Goal: Task Accomplishment & Management: Use online tool/utility

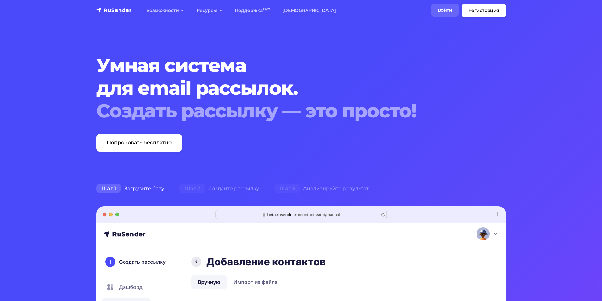
click at [447, 10] on link "Войти" at bounding box center [444, 10] width 27 height 13
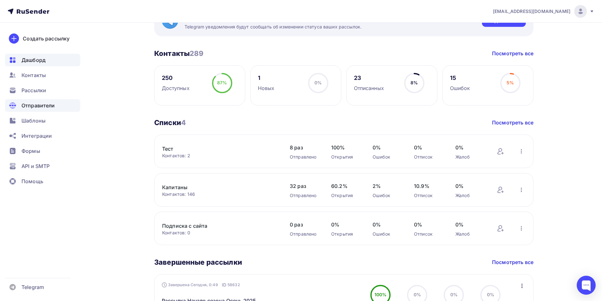
scroll to position [126, 0]
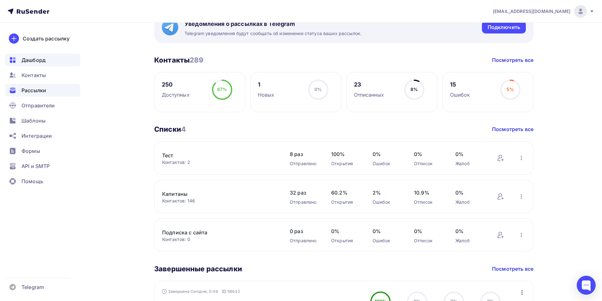
click at [33, 90] on span "Рассылки" at bounding box center [33, 91] width 25 height 8
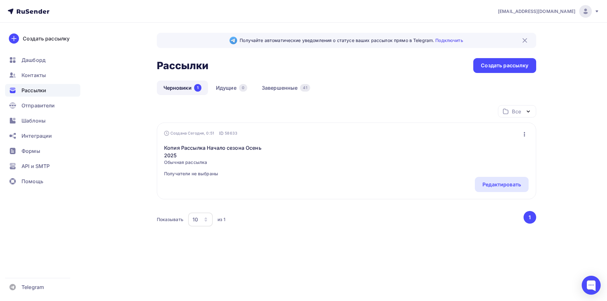
click at [292, 152] on div "Копия Рассылка Начало сезона Осень 2025 Обычная рассылка Получатели не выбраны …" at bounding box center [346, 157] width 364 height 40
click at [247, 149] on link "Копия Рассылка Начало сезона Осень 2025" at bounding box center [218, 151] width 108 height 15
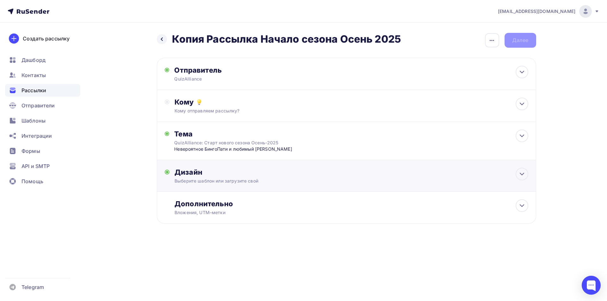
click at [204, 177] on div "Дизайн" at bounding box center [350, 172] width 353 height 9
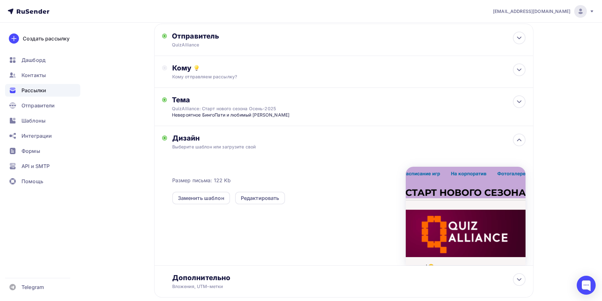
scroll to position [71, 0]
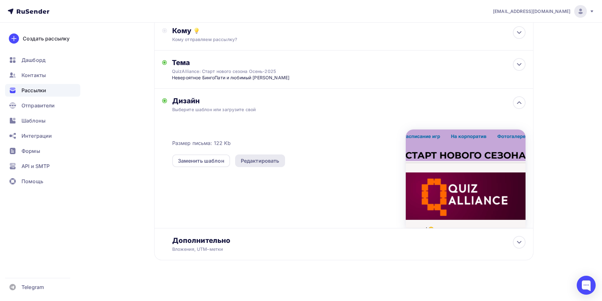
click at [274, 160] on div "Редактировать" at bounding box center [260, 161] width 39 height 8
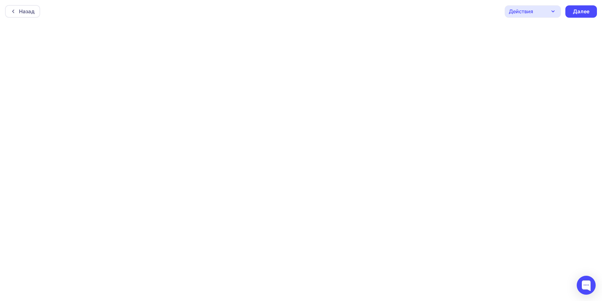
scroll to position [2, 0]
click at [589, 7] on div "Далее" at bounding box center [581, 9] width 16 height 7
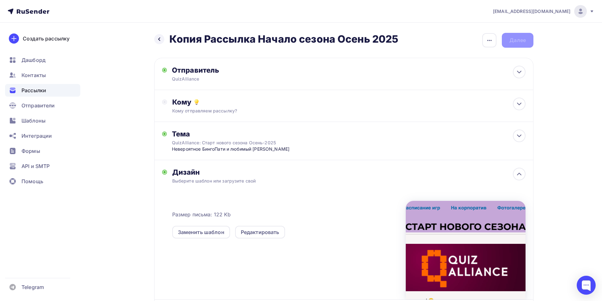
click at [285, 169] on div "Дизайн" at bounding box center [348, 172] width 353 height 9
click at [194, 171] on div "Дизайн" at bounding box center [348, 172] width 353 height 9
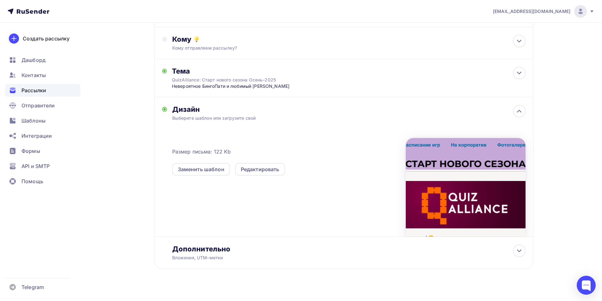
scroll to position [71, 0]
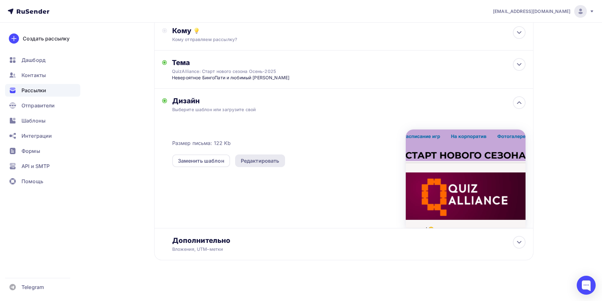
click at [262, 161] on div "Редактировать" at bounding box center [260, 161] width 39 height 8
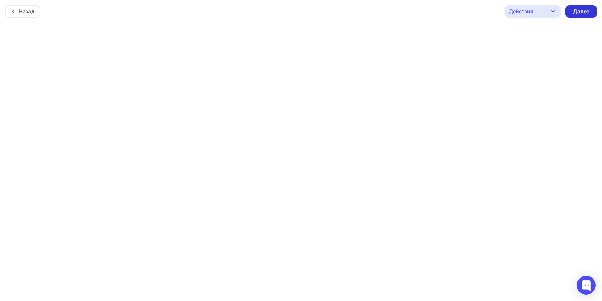
click at [588, 12] on div "Далее" at bounding box center [581, 11] width 16 height 7
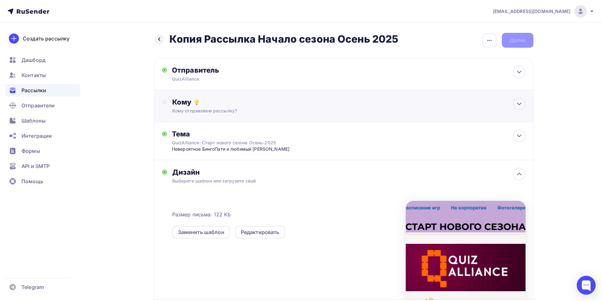
click at [289, 112] on div "Кому отправляем рассылку?" at bounding box center [331, 111] width 318 height 6
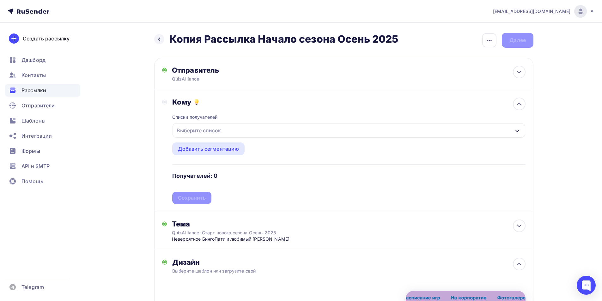
click at [213, 129] on div "Выберите список" at bounding box center [198, 130] width 49 height 11
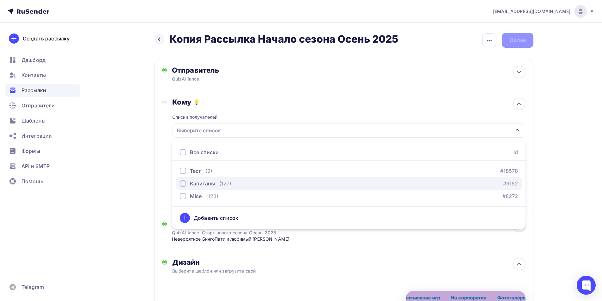
click at [204, 183] on div "Капитаны" at bounding box center [202, 184] width 25 height 8
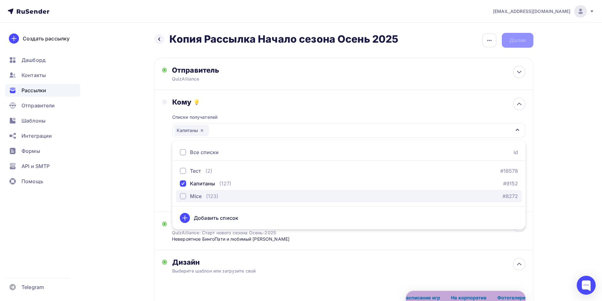
click at [298, 197] on div "Mice (123) #8272" at bounding box center [349, 196] width 338 height 8
click at [551, 166] on div "Назад Копия Рассылка Начало сезона Осень 2025 Копия Рассылка Начало сезона Осен…" at bounding box center [301, 243] width 518 height 440
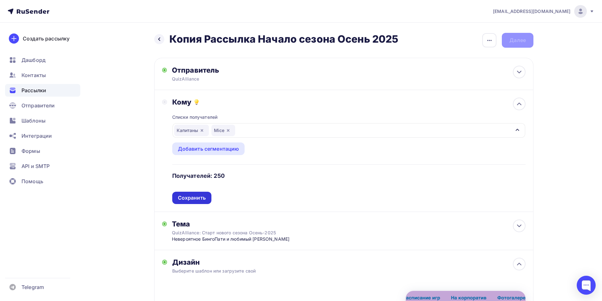
drag, startPoint x: 191, startPoint y: 199, endPoint x: 228, endPoint y: 194, distance: 37.3
click at [191, 199] on div "Сохранить" at bounding box center [192, 197] width 28 height 7
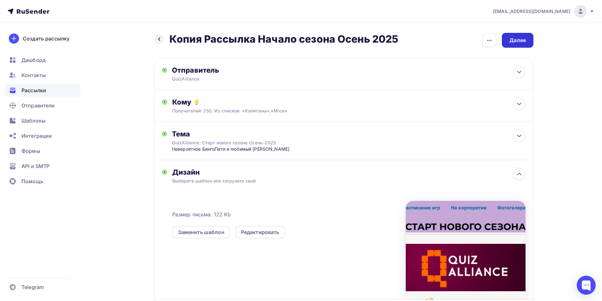
click at [525, 40] on div "Далее" at bounding box center [517, 40] width 16 height 7
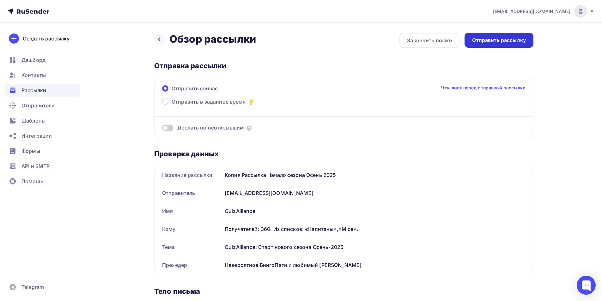
click at [503, 40] on div "Отправить рассылку" at bounding box center [499, 40] width 54 height 7
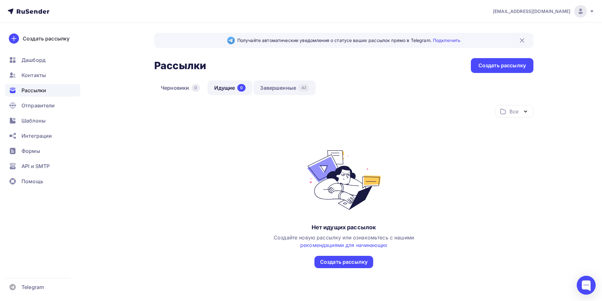
click at [282, 85] on link "Завершенные 42" at bounding box center [284, 88] width 62 height 15
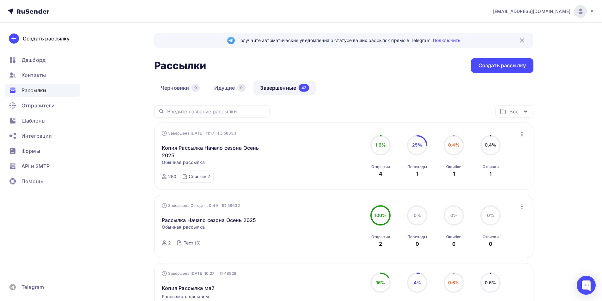
click at [340, 156] on div "Завершена [DATE], 11:17 ID 58633 Копия Рассылка Начало сезона Осень 2025 Статис…" at bounding box center [344, 156] width 364 height 52
click at [407, 161] on div "Переходы 1" at bounding box center [417, 169] width 20 height 17
click at [220, 149] on link "Копия Рассылка Начало сезона Осень 2025" at bounding box center [216, 151] width 108 height 15
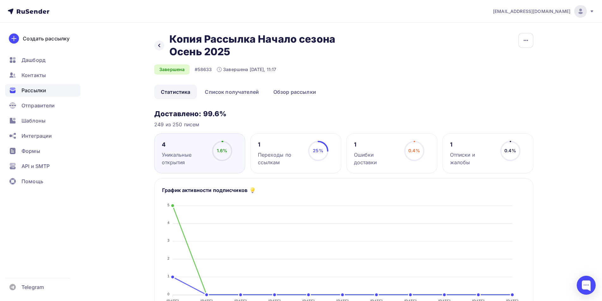
click at [378, 153] on div "Ошибки доставки" at bounding box center [376, 158] width 45 height 15
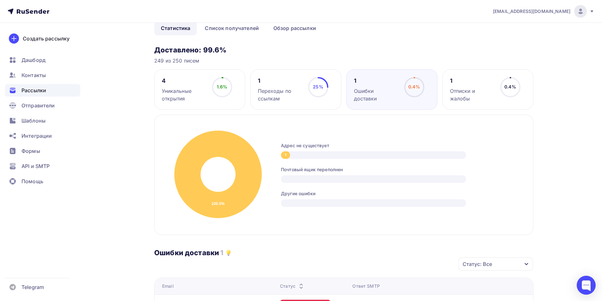
scroll to position [52, 0]
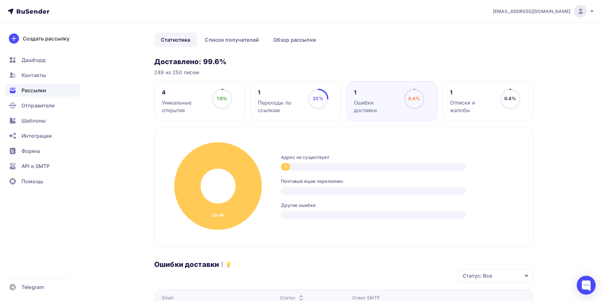
click at [292, 103] on div "Переходы по ссылкам" at bounding box center [280, 106] width 45 height 15
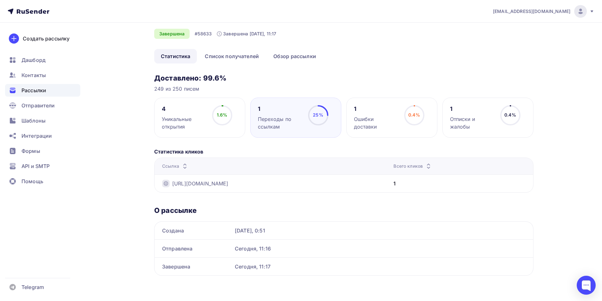
click at [464, 121] on div "Отписки и жалобы" at bounding box center [472, 122] width 45 height 15
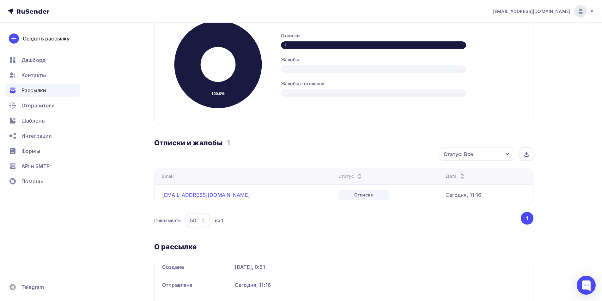
scroll to position [52, 0]
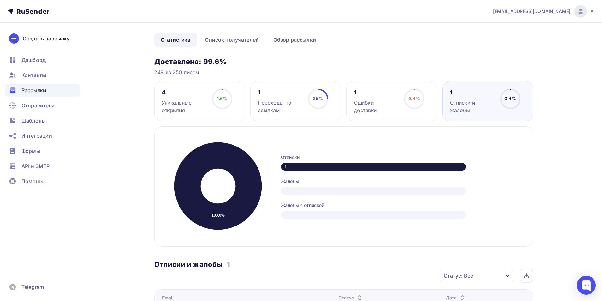
click at [197, 102] on div "Уникальные открытия" at bounding box center [184, 106] width 45 height 15
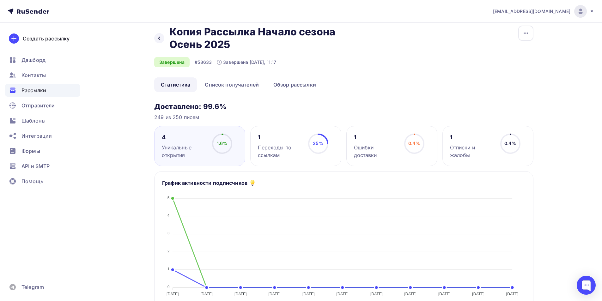
scroll to position [2, 0]
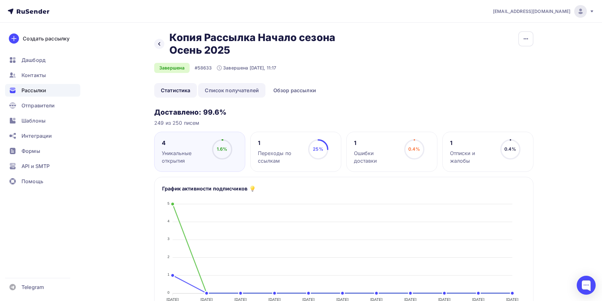
click at [254, 89] on link "Список получателей" at bounding box center [231, 90] width 67 height 15
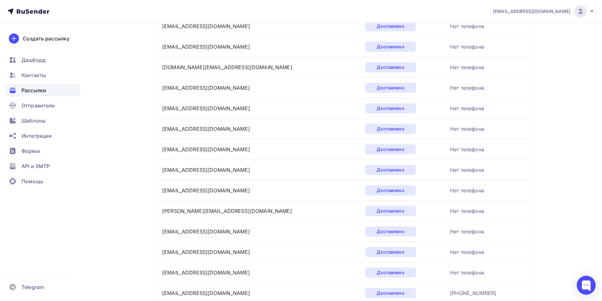
scroll to position [411, 0]
